Goal: Information Seeking & Learning: Compare options

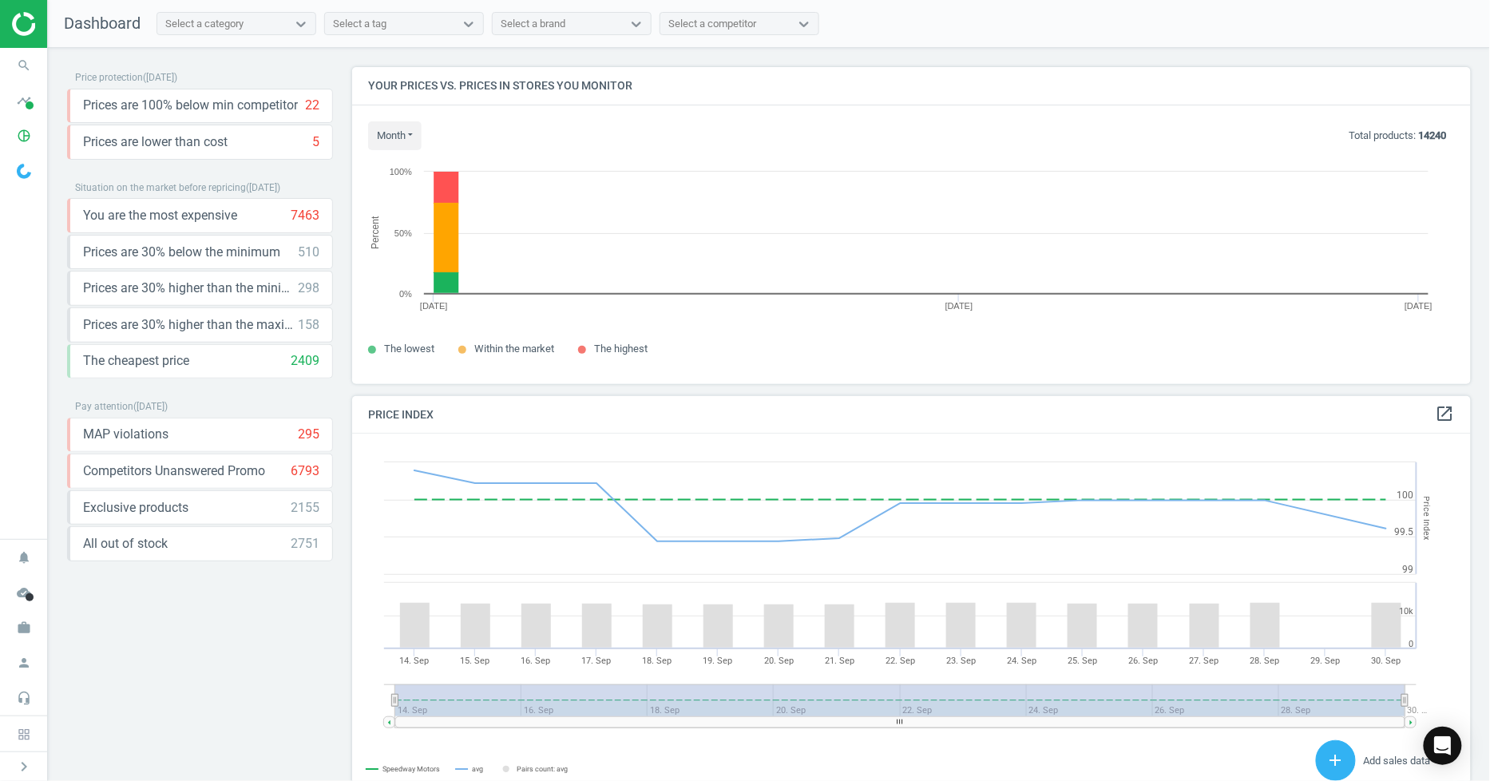
scroll to position [345, 1134]
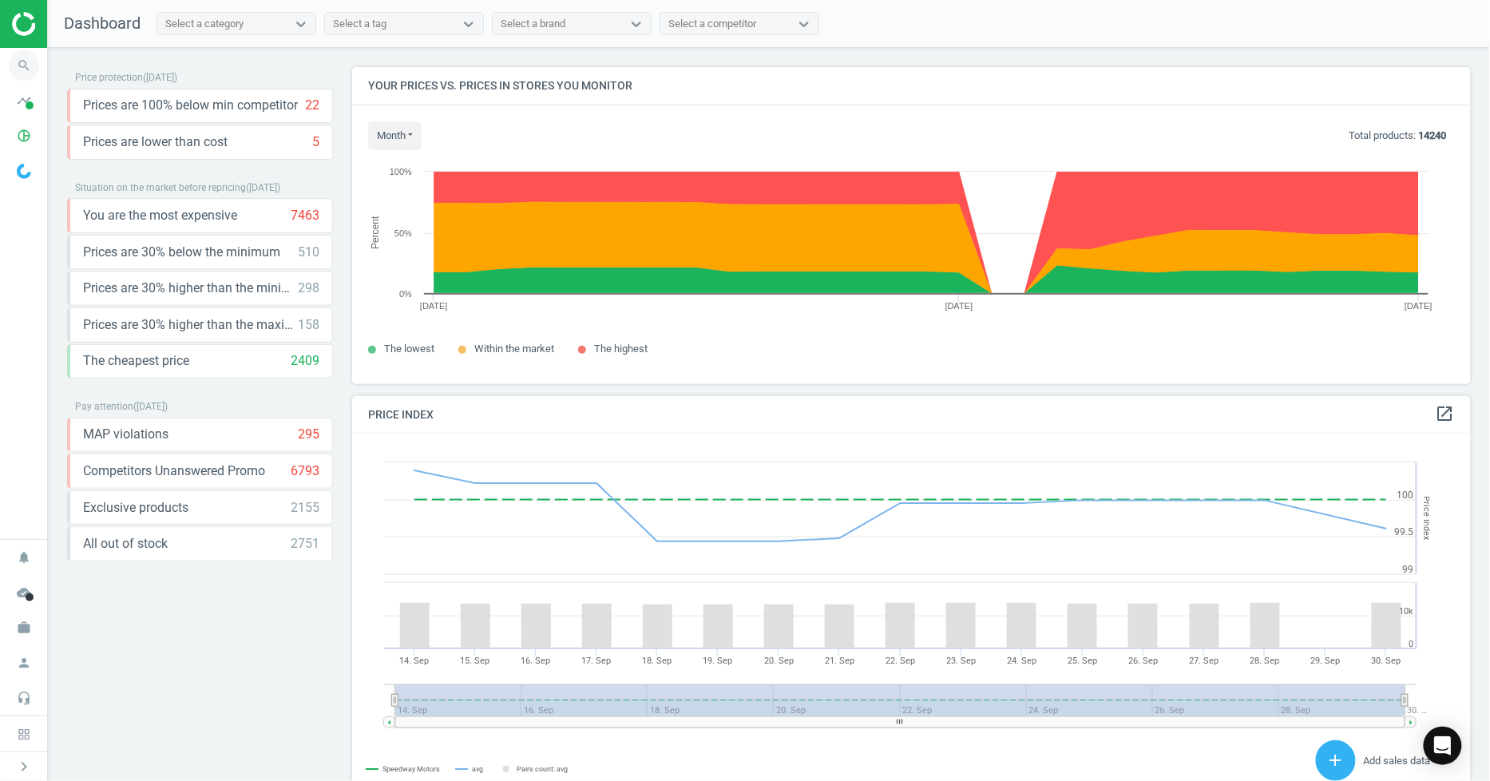
click at [26, 66] on icon "search" at bounding box center [24, 65] width 30 height 30
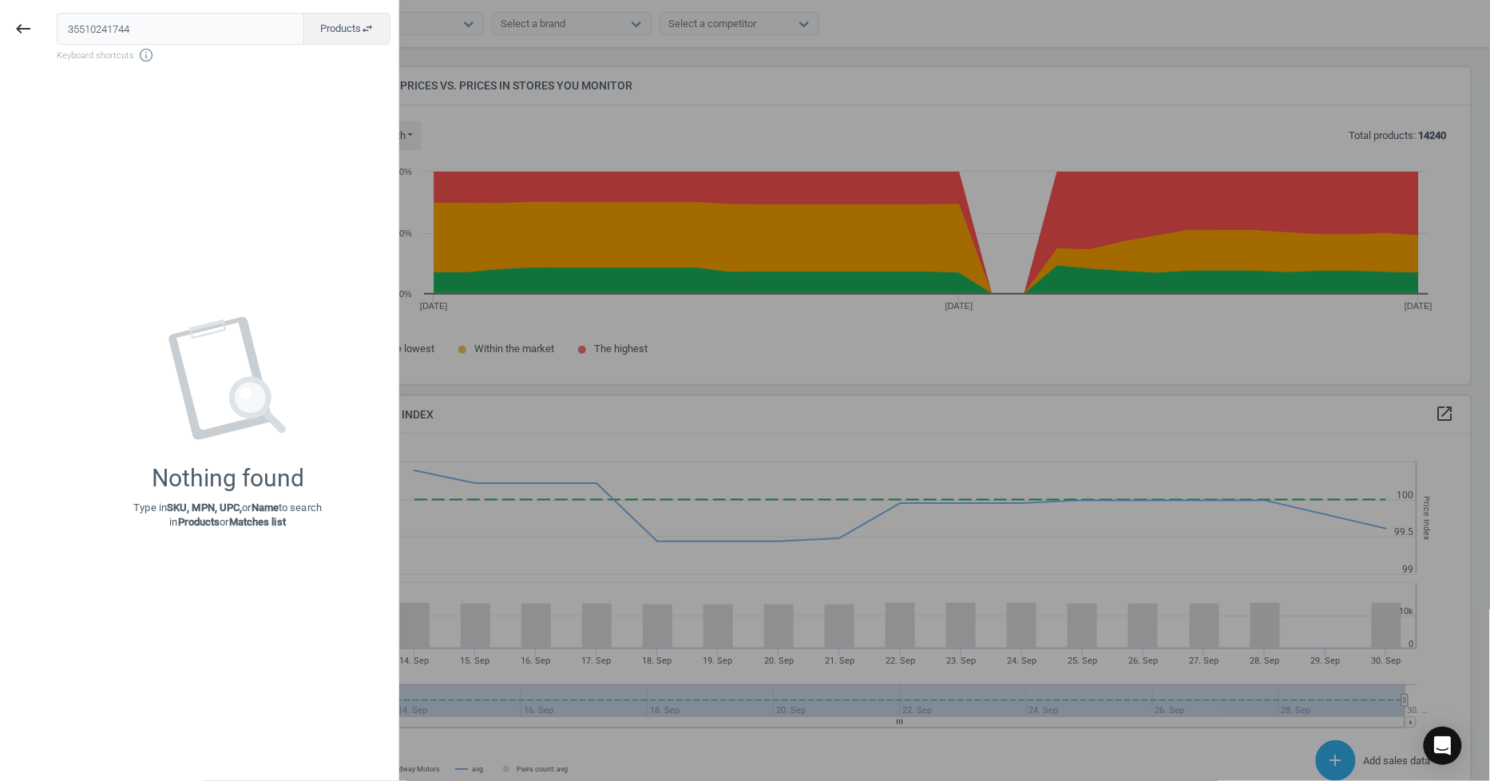
type input "35510241744"
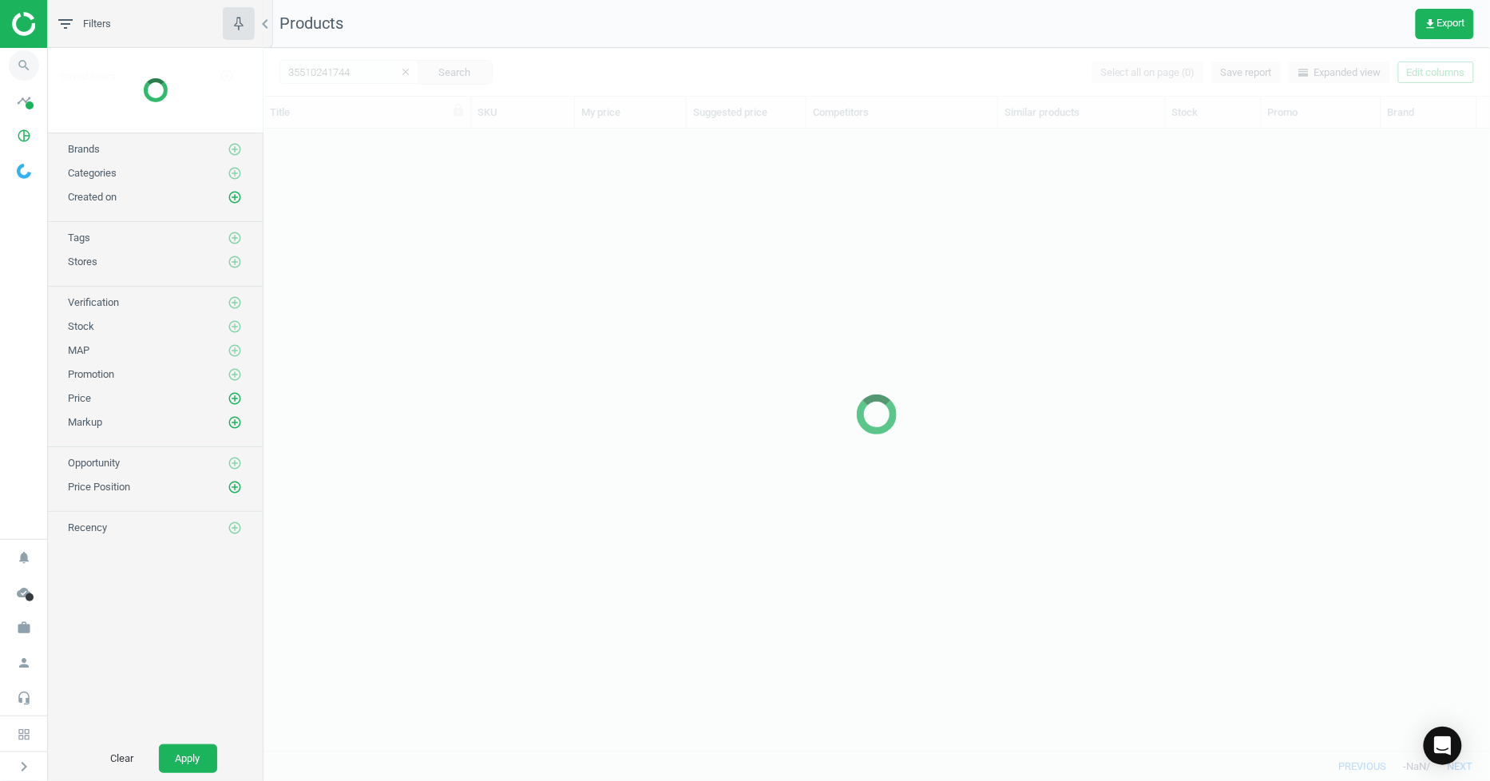
scroll to position [595, 1213]
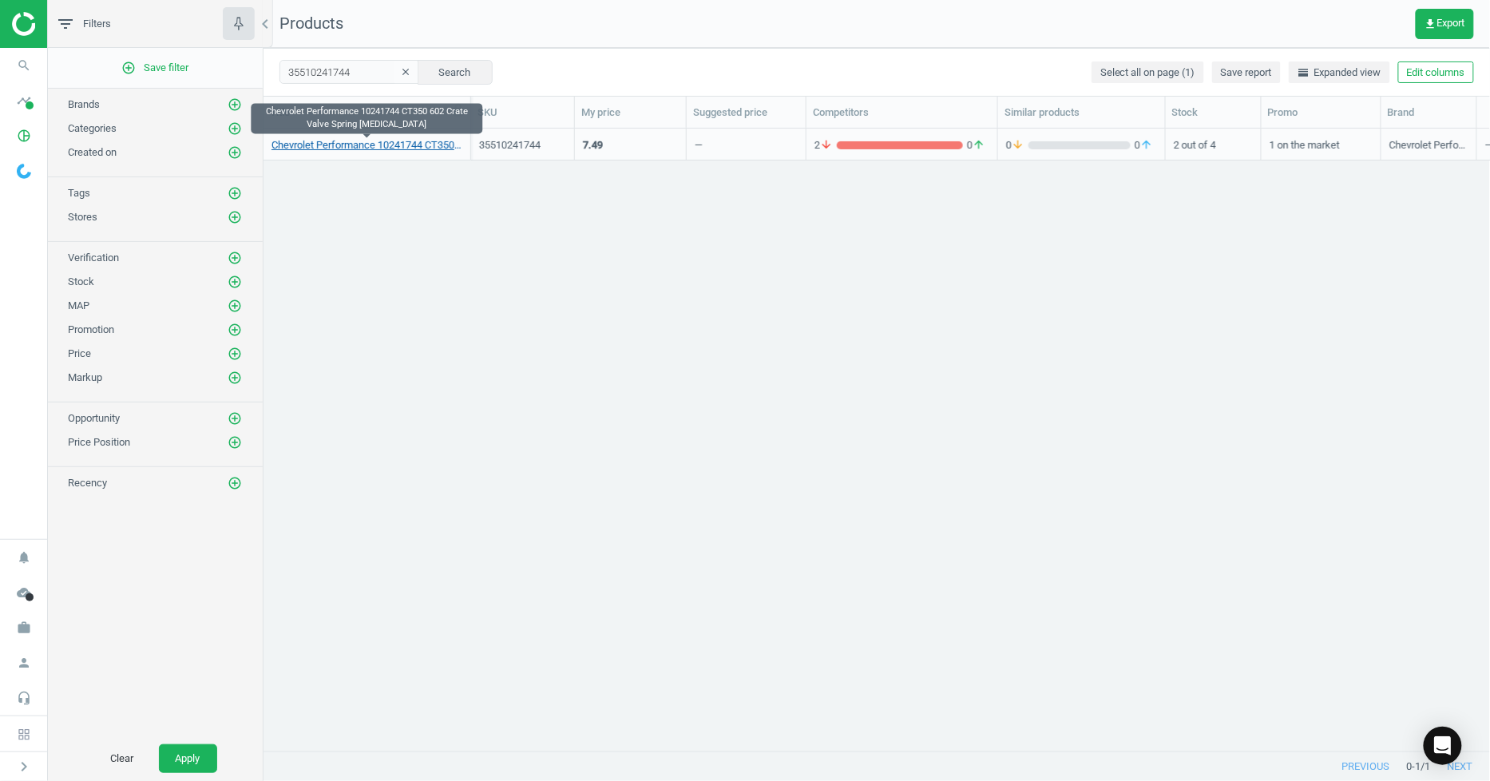
click at [402, 142] on link "Chevrolet Performance 10241744 CT350 602 Crate Valve Spring [MEDICAL_DATA]" at bounding box center [366, 145] width 191 height 14
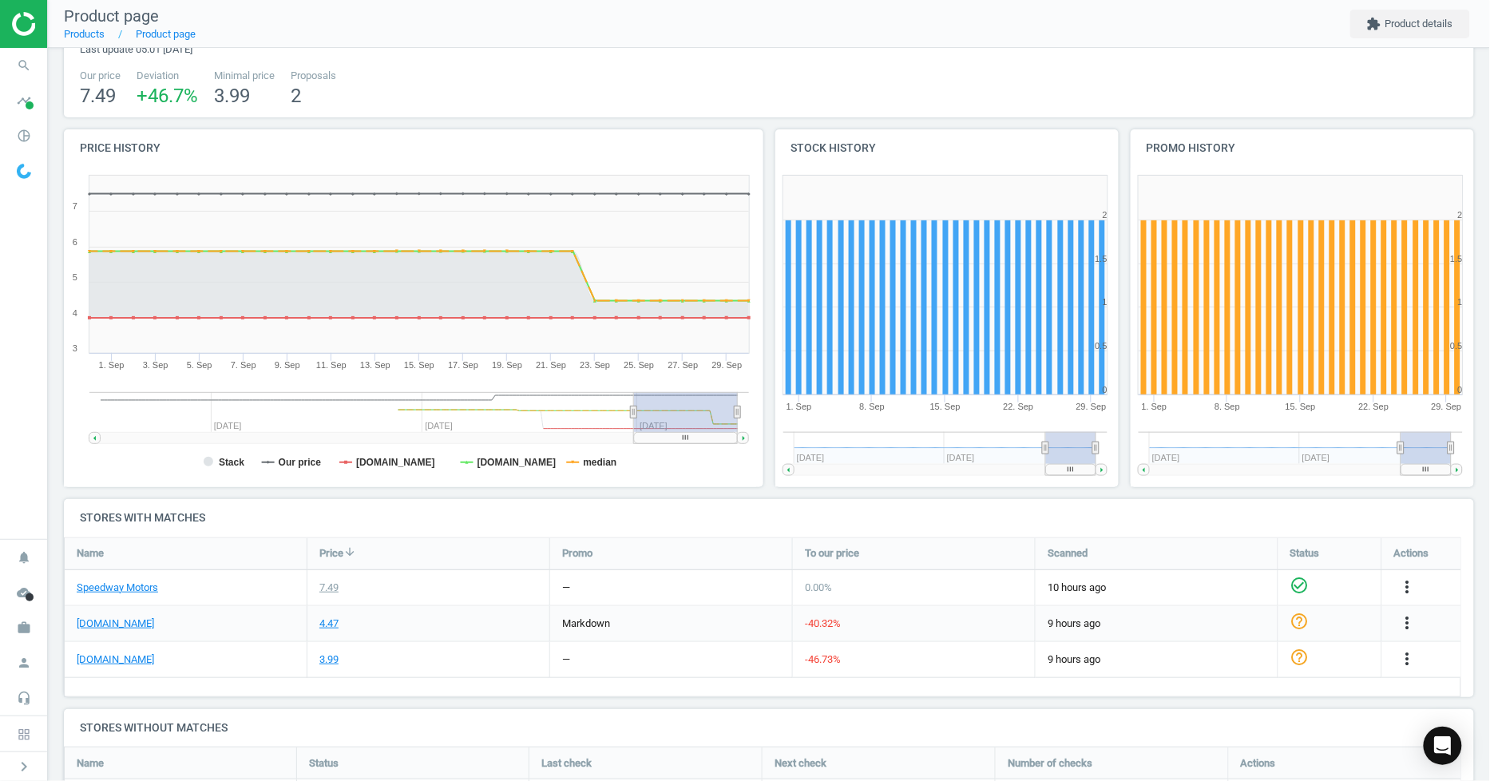
scroll to position [177, 0]
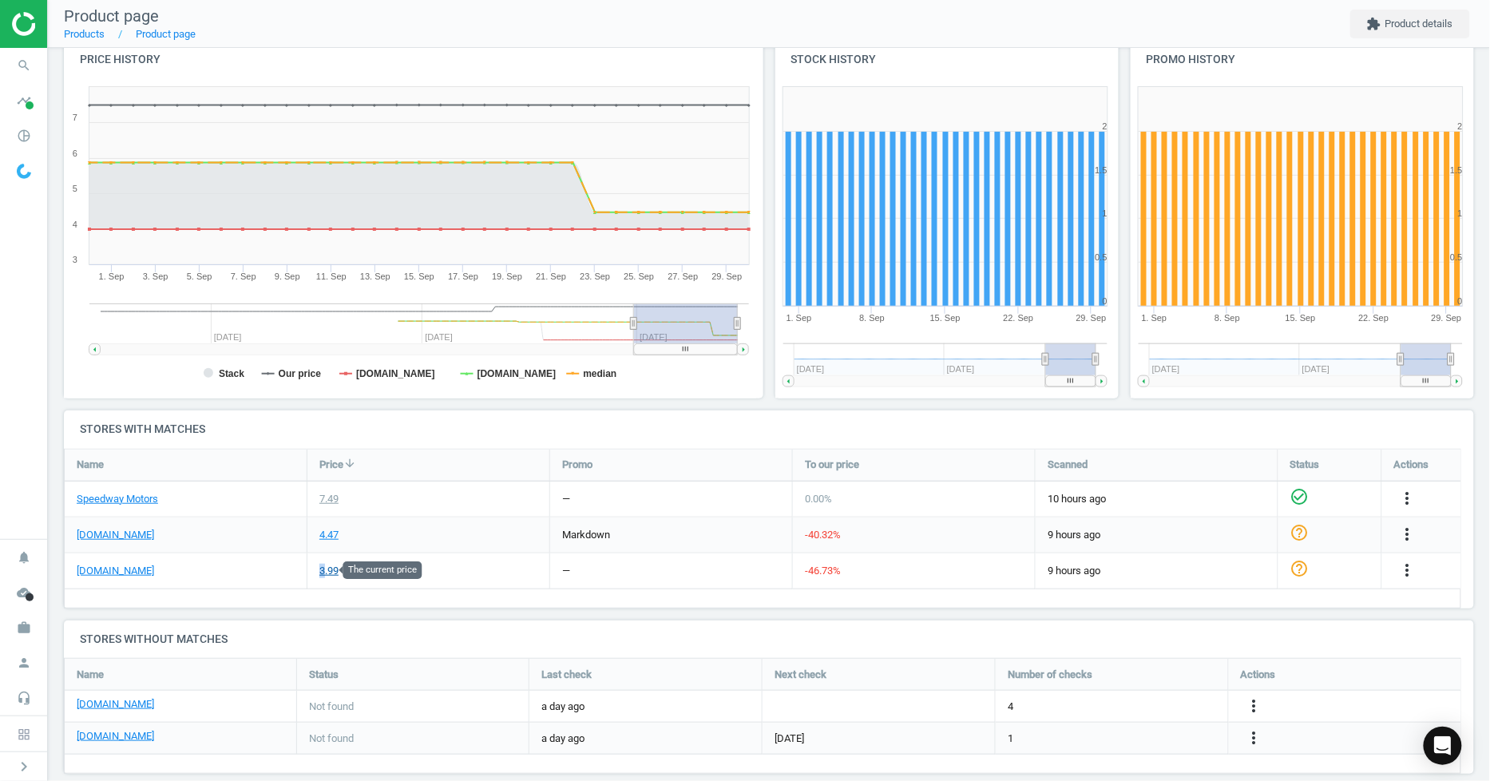
click at [323, 565] on div "3.99" at bounding box center [328, 571] width 19 height 14
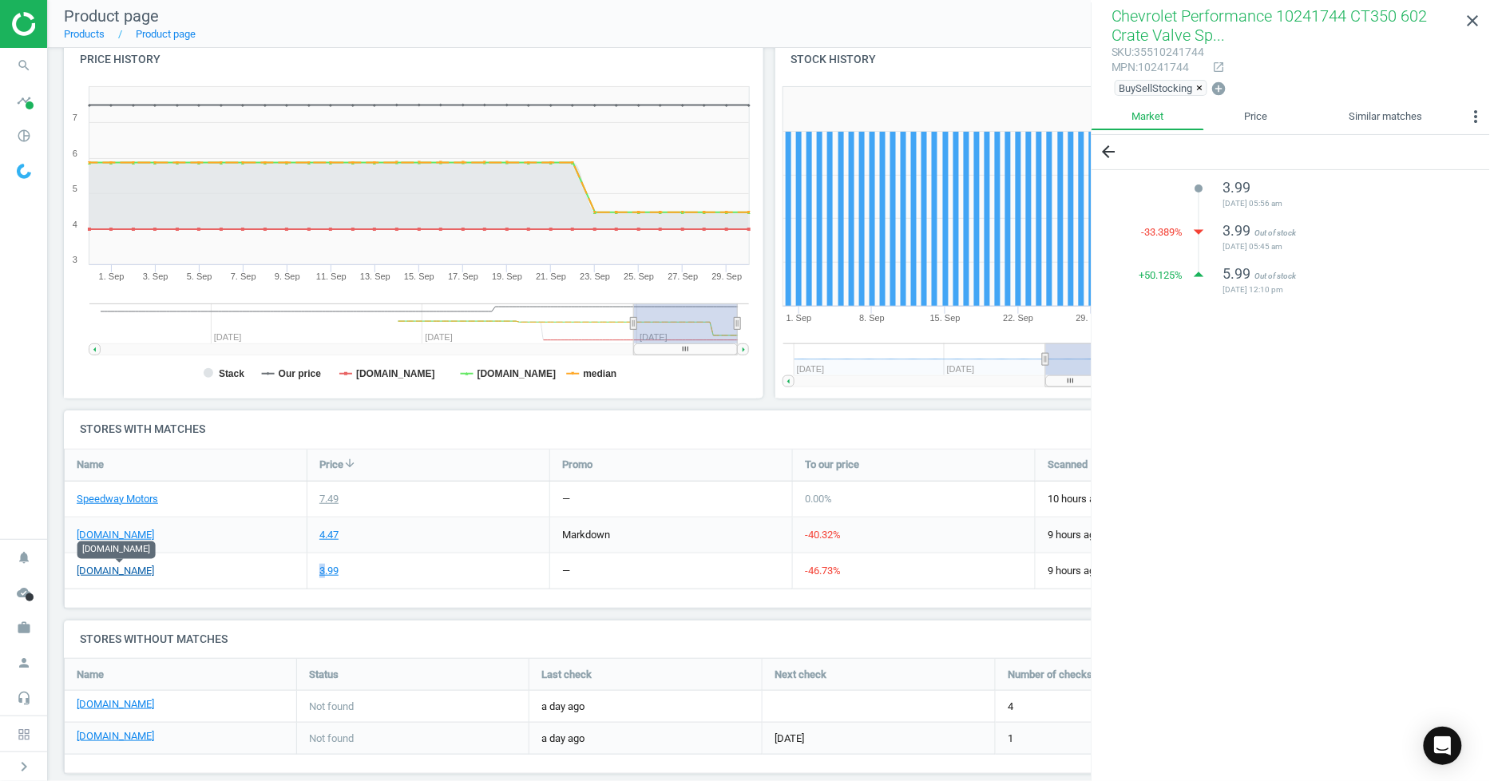
click at [148, 569] on link "[DOMAIN_NAME]" at bounding box center [115, 571] width 77 height 14
click at [108, 535] on link "[DOMAIN_NAME]" at bounding box center [115, 535] width 77 height 14
